Goal: Information Seeking & Learning: Find specific fact

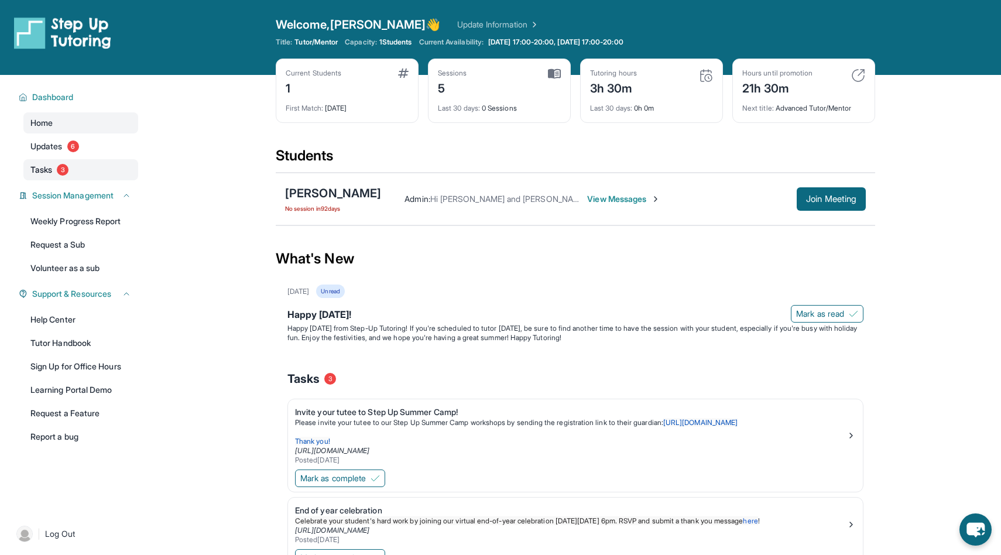
click at [72, 160] on link "Tasks 3" at bounding box center [80, 169] width 115 height 21
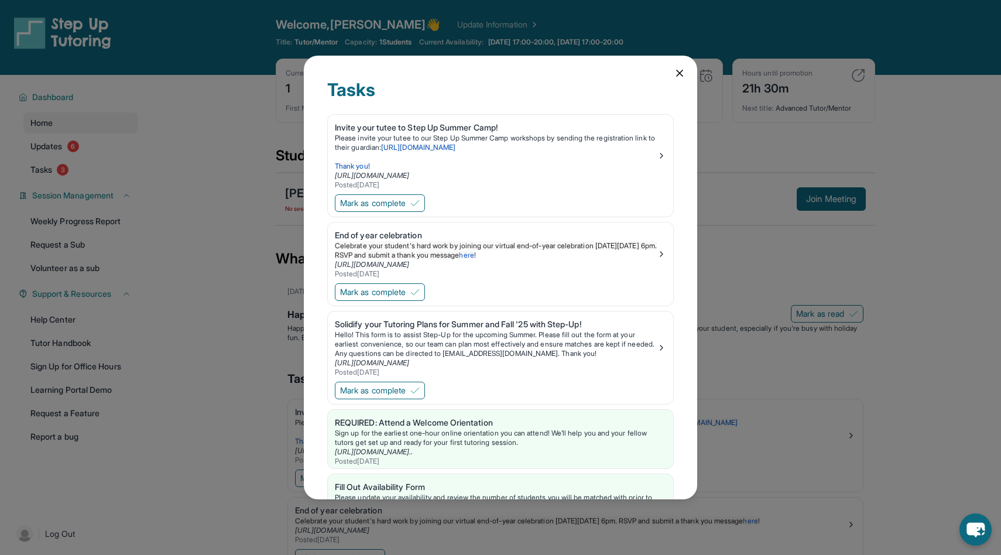
click at [679, 74] on icon at bounding box center [680, 73] width 12 height 12
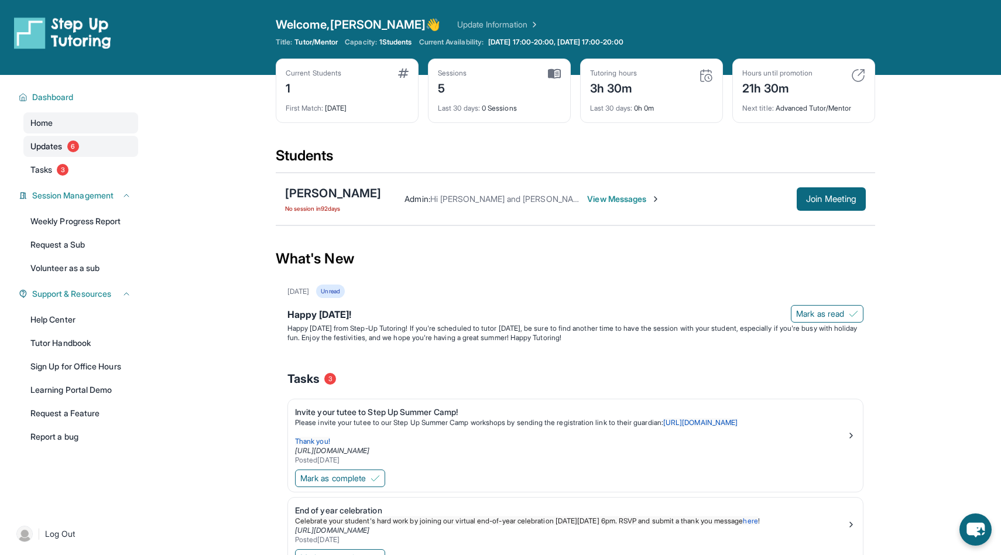
click at [47, 147] on span "Updates" at bounding box center [46, 146] width 32 height 12
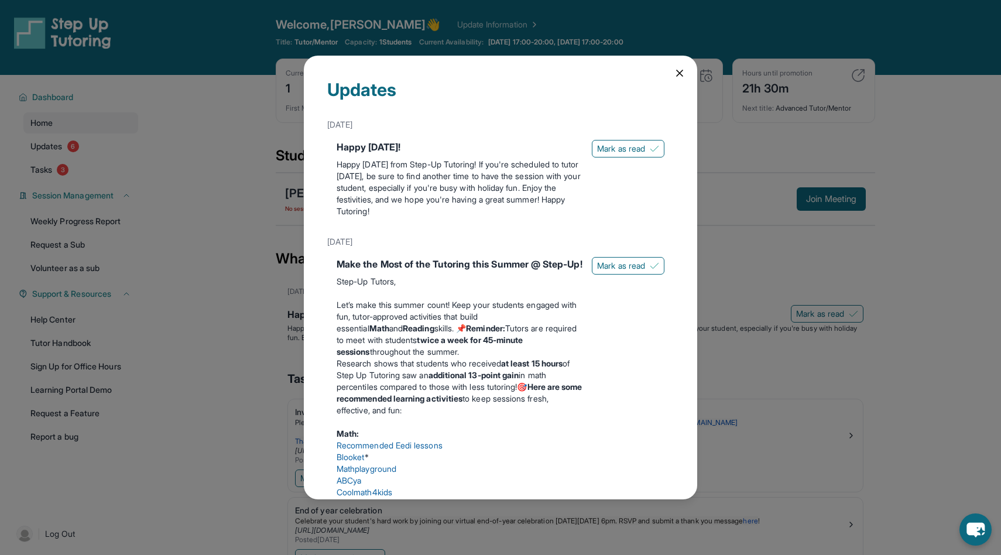
click at [681, 61] on div "Updates [DATE] Happy [DATE]! Happy [DATE] from Step-Up Tutoring! If you're sche…" at bounding box center [500, 278] width 393 height 444
click at [678, 70] on icon at bounding box center [680, 73] width 12 height 12
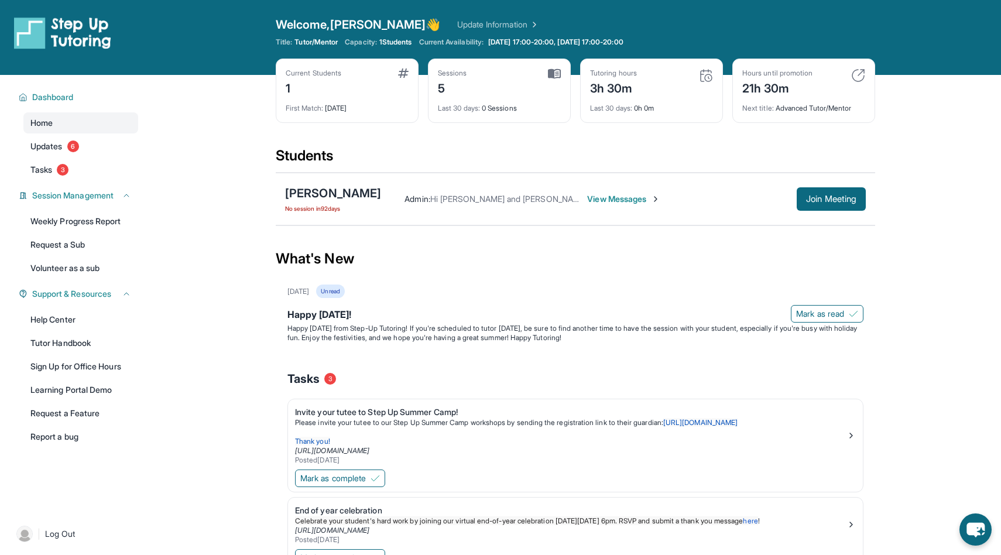
click at [856, 75] on img at bounding box center [858, 75] width 14 height 14
click at [785, 109] on div "Next title : Advanced Tutor/Mentor" at bounding box center [803, 105] width 123 height 16
click at [785, 111] on div "Next title : Advanced Tutor/Mentor" at bounding box center [803, 105] width 123 height 16
drag, startPoint x: 775, startPoint y: 108, endPoint x: 856, endPoint y: 105, distance: 80.8
click at [856, 105] on div "Next title : Advanced Tutor/Mentor" at bounding box center [803, 105] width 123 height 16
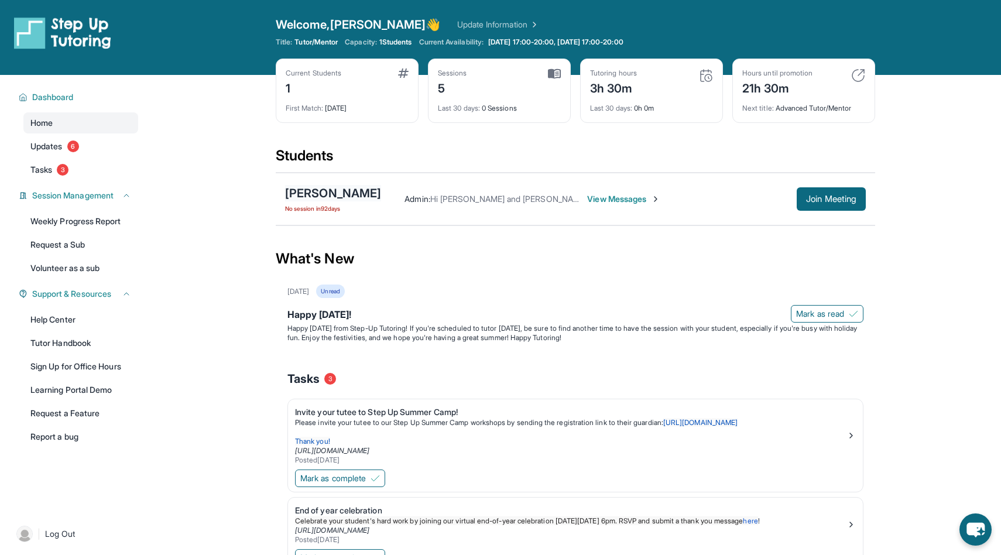
click at [332, 197] on div "[PERSON_NAME]" at bounding box center [333, 193] width 96 height 16
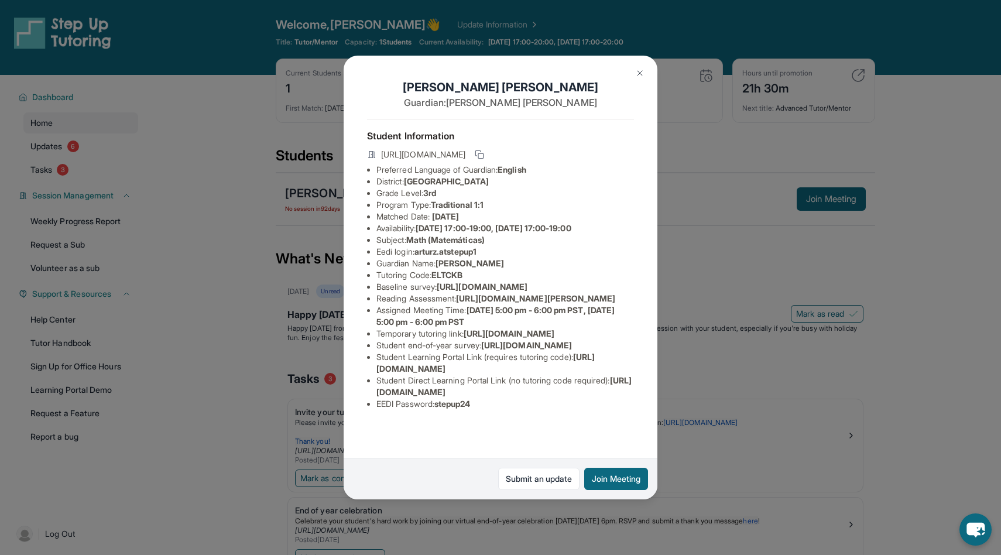
drag, startPoint x: 408, startPoint y: 181, endPoint x: 633, endPoint y: 181, distance: 224.7
click at [633, 181] on li "District: [GEOGRAPHIC_DATA]" at bounding box center [505, 182] width 258 height 12
copy span "[GEOGRAPHIC_DATA]"
